Goal: Information Seeking & Learning: Learn about a topic

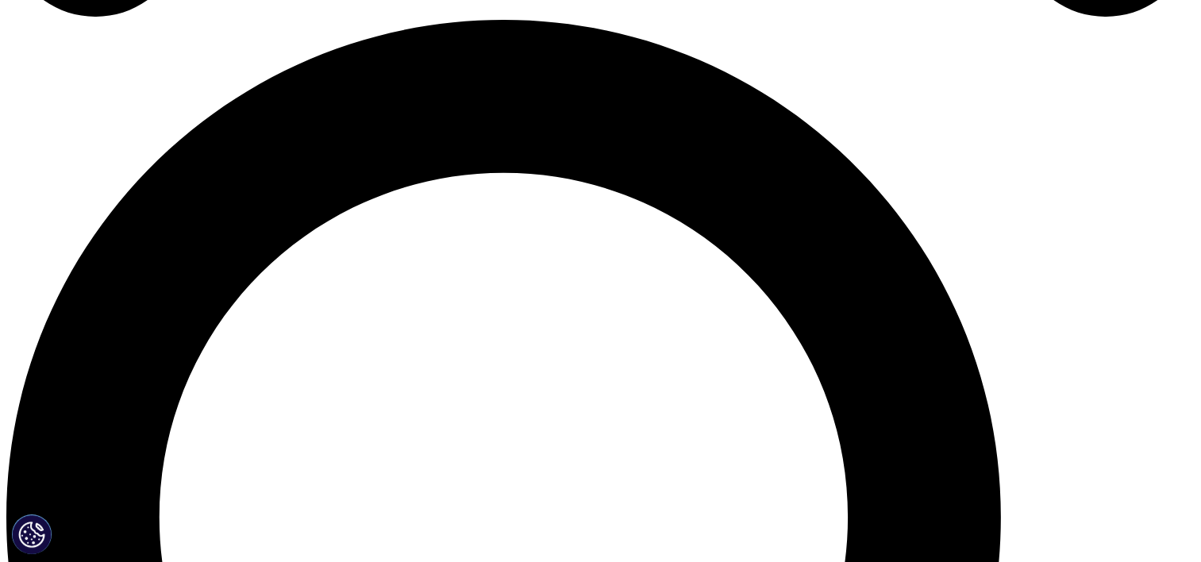
scroll to position [1162, 0]
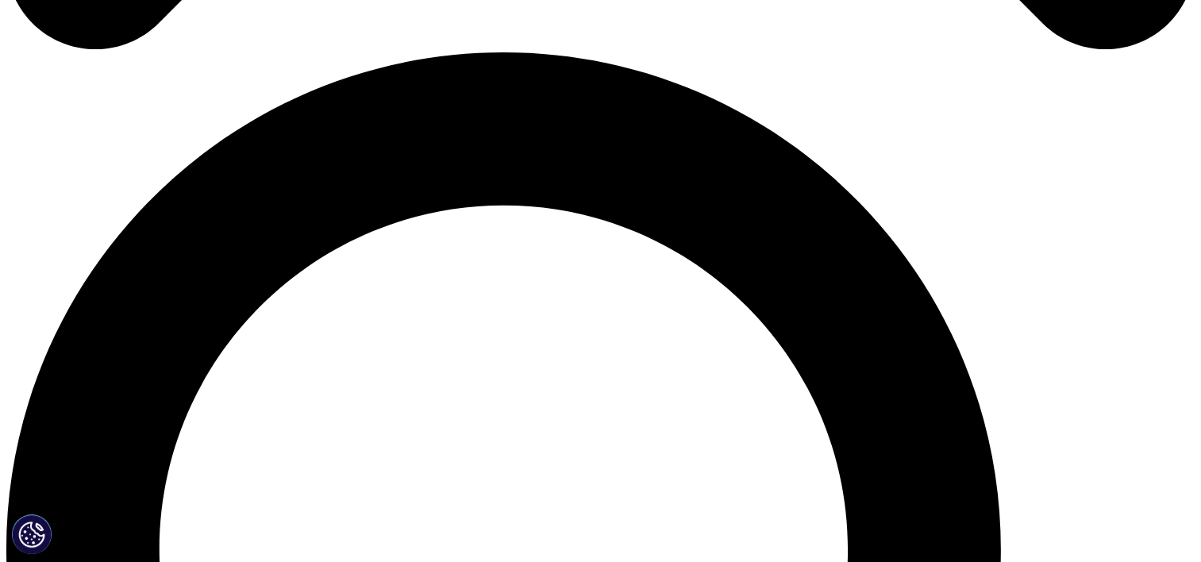
drag, startPoint x: 607, startPoint y: 83, endPoint x: 954, endPoint y: 109, distance: 347.9
drag, startPoint x: 954, startPoint y: 109, endPoint x: 842, endPoint y: 87, distance: 114.9
copy div "Report Summary: Increasing availability and usage of medicines, and the associa…"
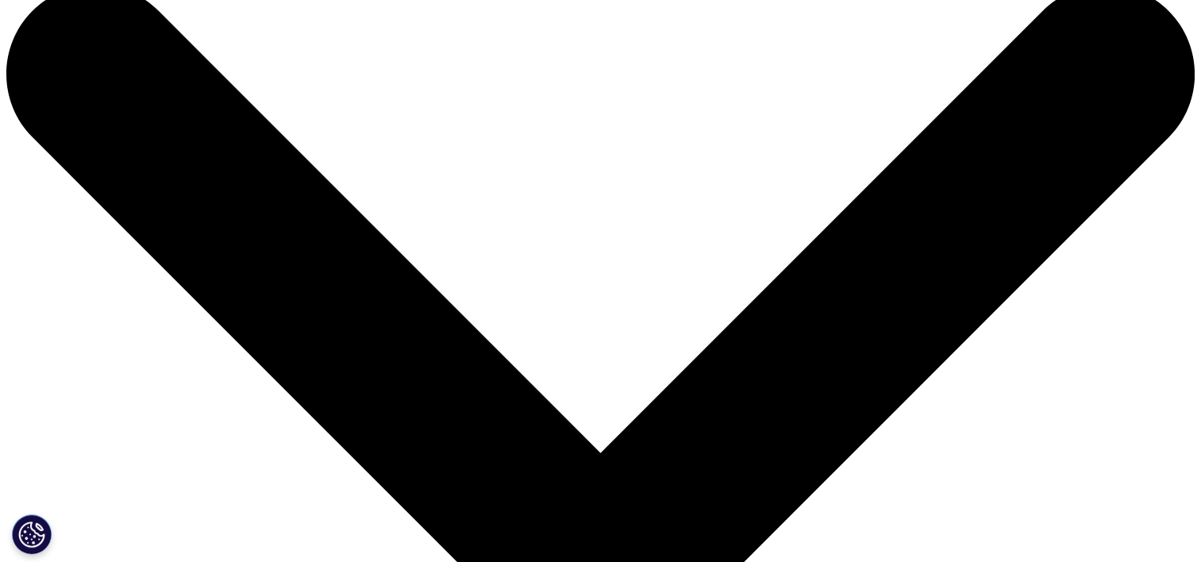
scroll to position [0, 0]
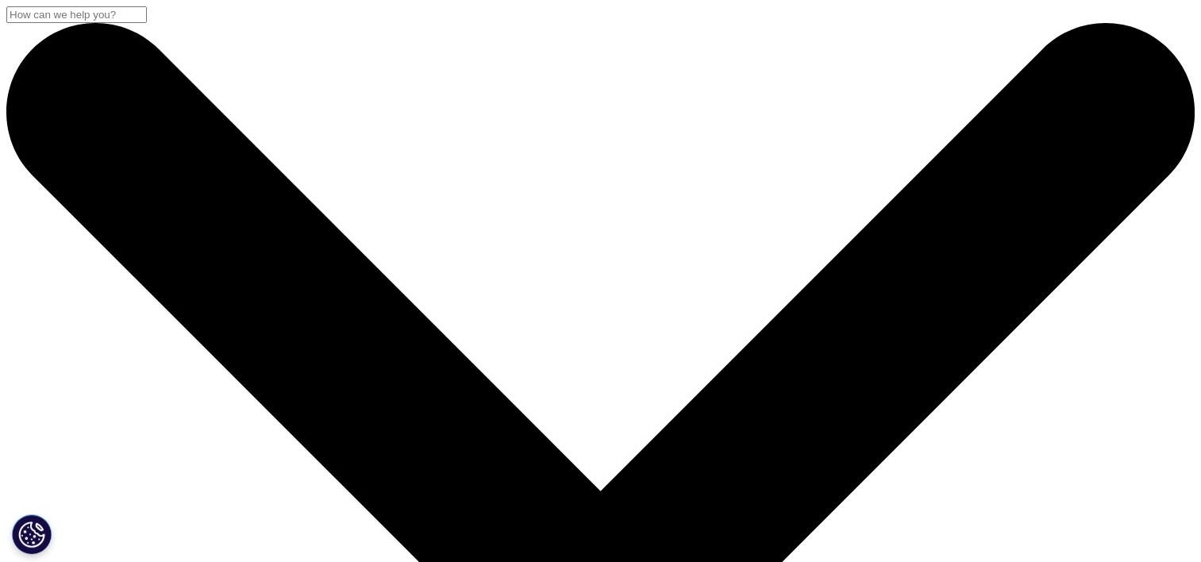
drag, startPoint x: 138, startPoint y: 207, endPoint x: 472, endPoint y: 328, distance: 355.4
copy div "The Global Use of Medicines Outlook Through 2029"
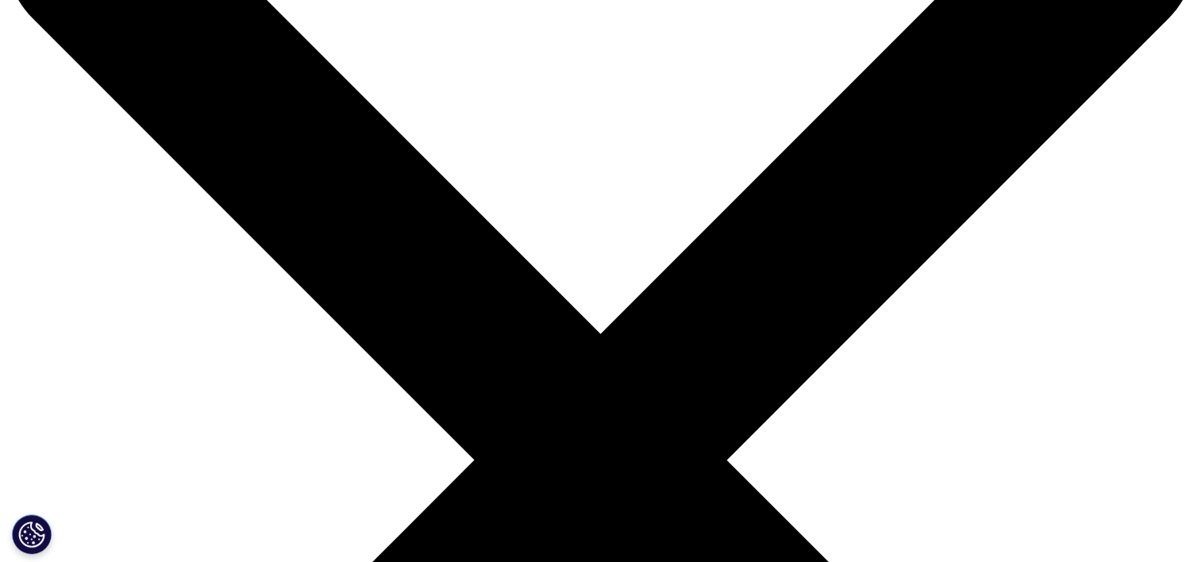
scroll to position [126, 0]
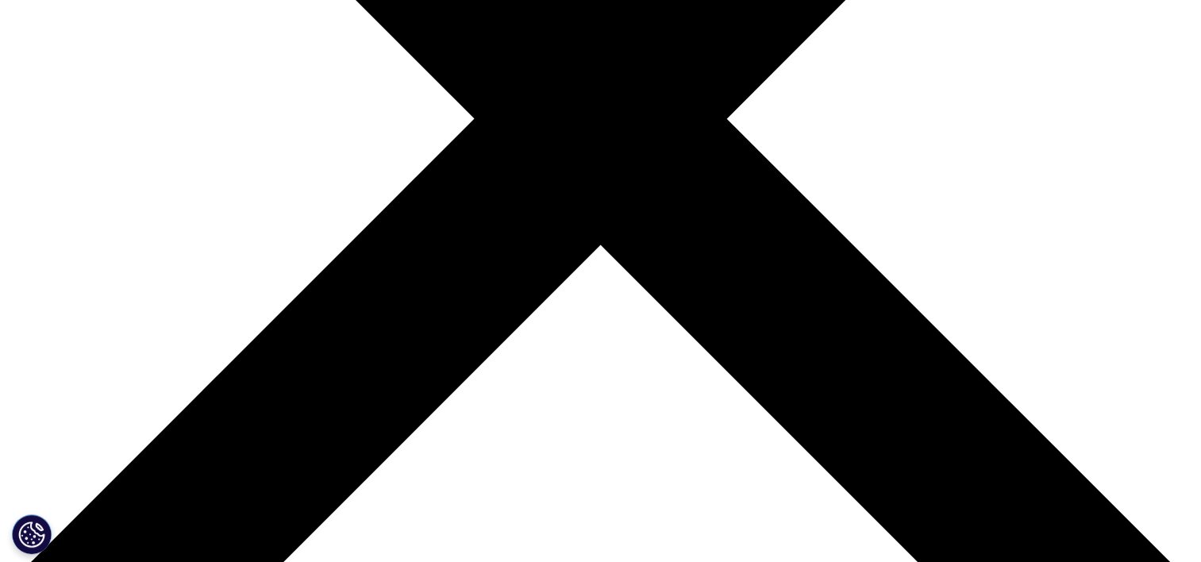
scroll to position [556, 0]
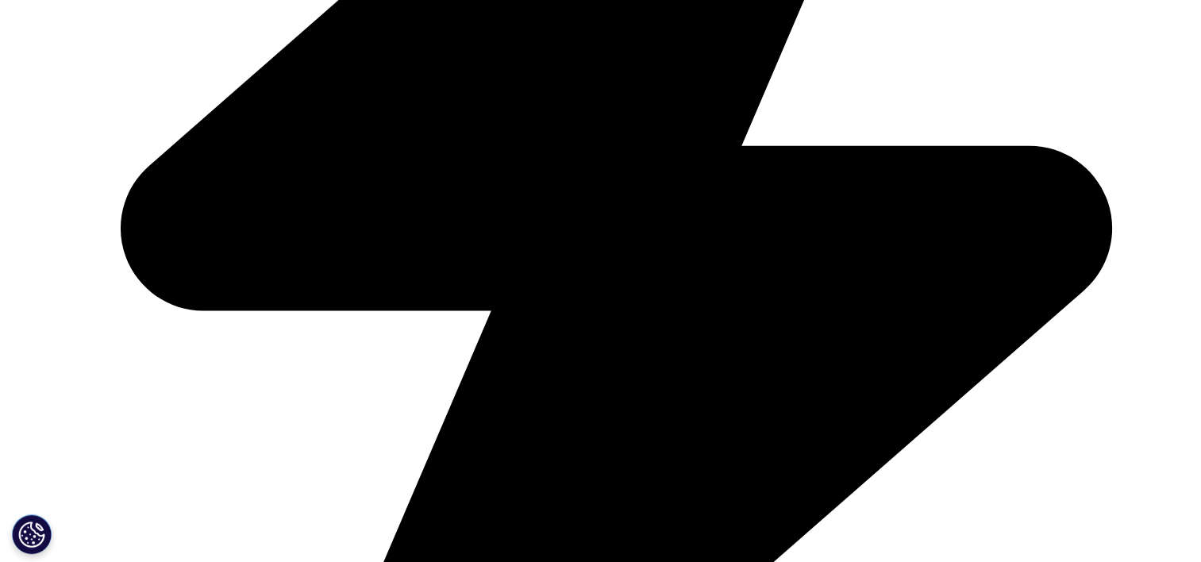
scroll to position [4121, 0]
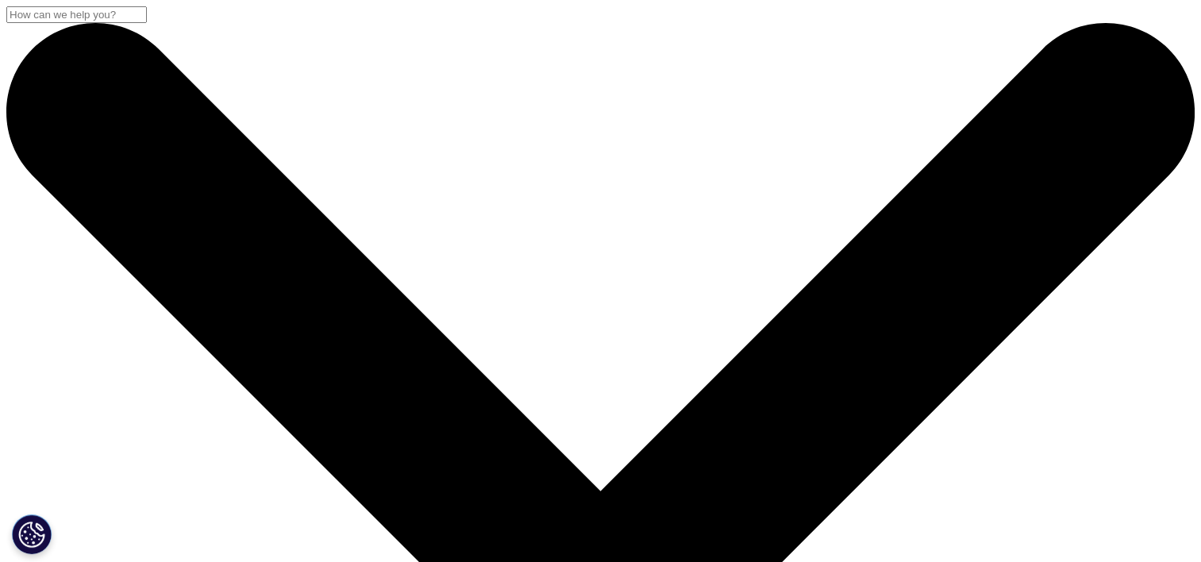
drag, startPoint x: 134, startPoint y: 201, endPoint x: 453, endPoint y: 329, distance: 343.4
copy div "The Global Use of Medicines Outlook Through 2029"
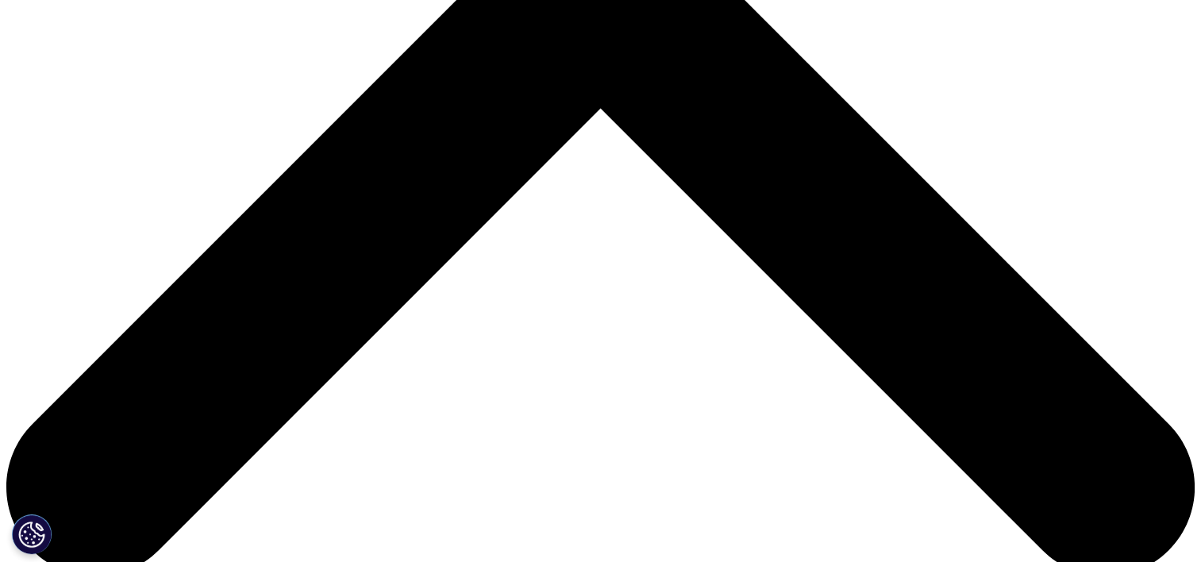
scroll to position [159, 0]
